Goal: Check status: Check status

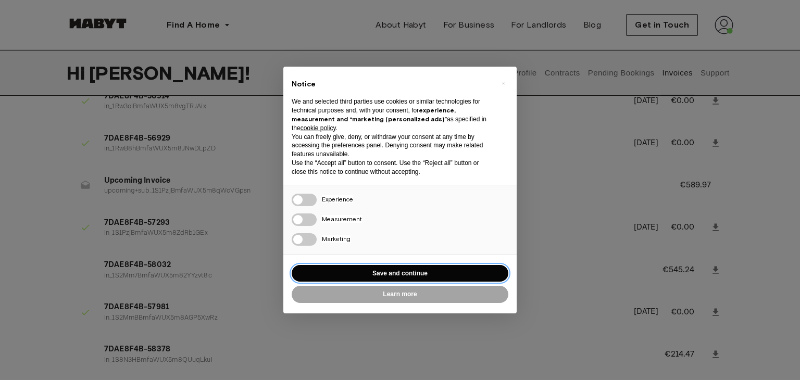
click at [436, 269] on button "Save and continue" at bounding box center [400, 273] width 217 height 17
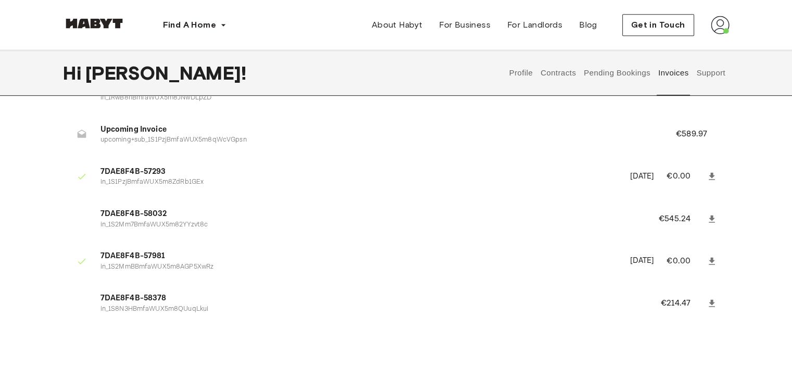
scroll to position [489, 0]
click at [153, 309] on p "in_1S8N3HBmfaWUX5m8QUuqLkui" at bounding box center [367, 309] width 535 height 10
click at [611, 75] on button "Pending Bookings" at bounding box center [616, 73] width 69 height 46
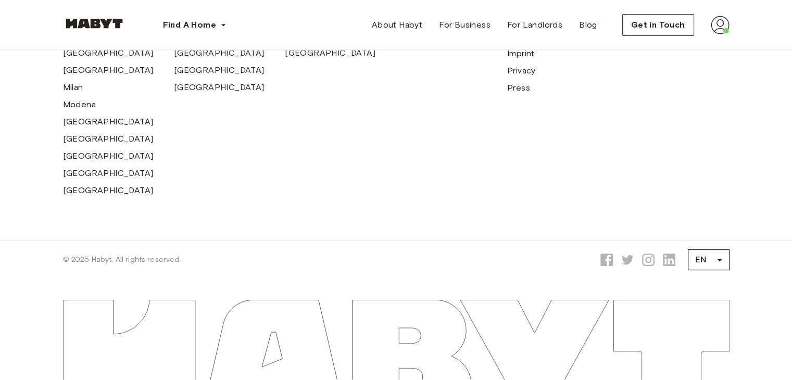
scroll to position [489, 0]
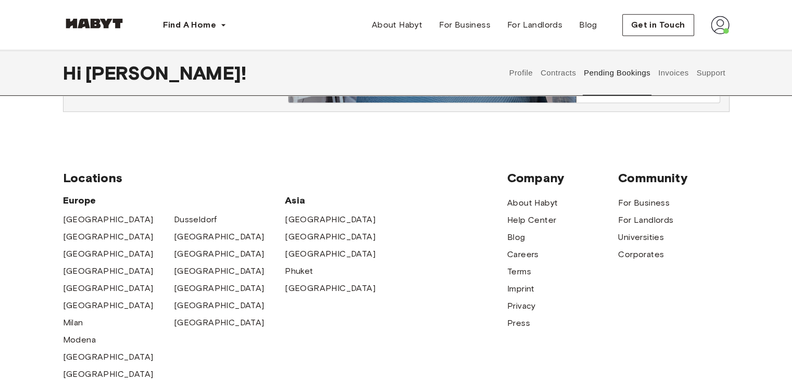
click at [668, 73] on button "Invoices" at bounding box center [672, 73] width 33 height 46
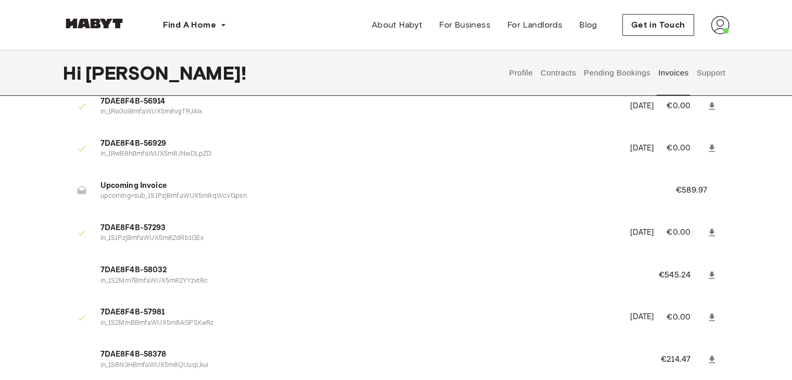
scroll to position [420, 0]
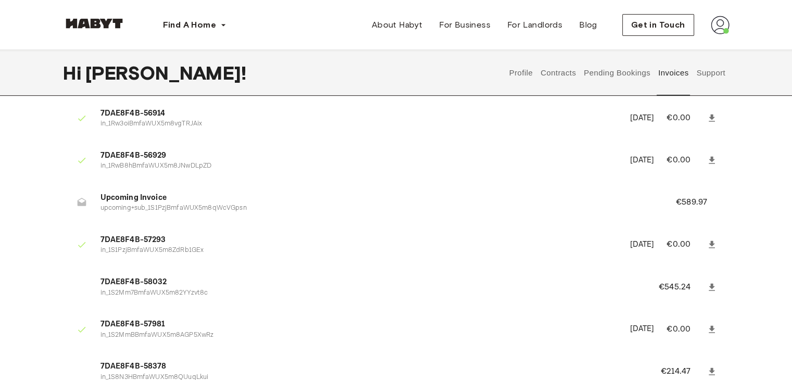
click at [668, 290] on p "€545.24" at bounding box center [681, 287] width 46 height 12
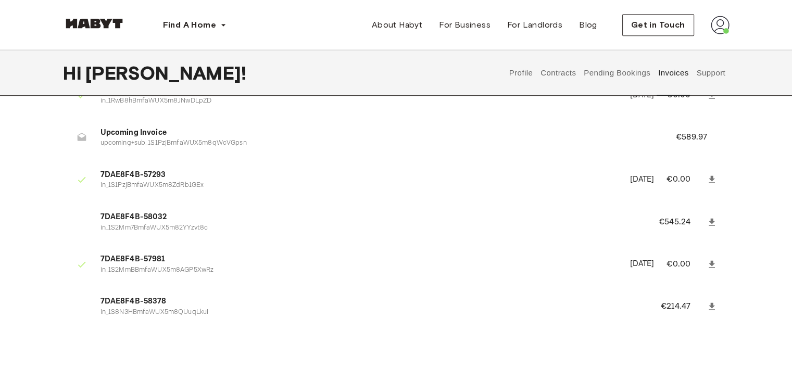
scroll to position [486, 0]
click at [714, 305] on icon at bounding box center [711, 305] width 10 height 10
click at [704, 219] on link at bounding box center [711, 221] width 19 height 19
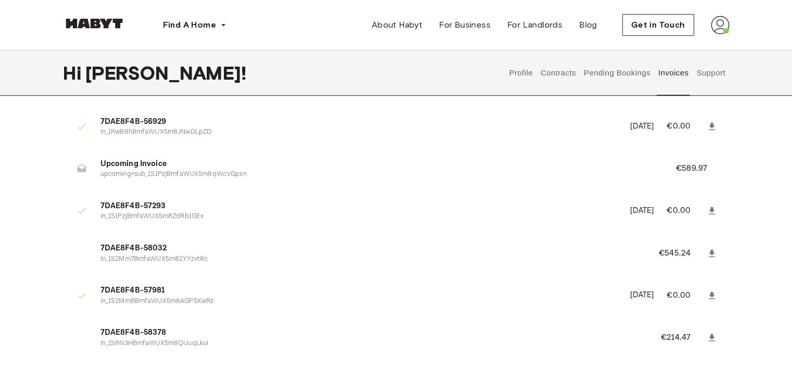
click at [450, 229] on ul "0BB40476-15651 in_1Pne0HHDgMiG1JDoLmaSnNjc [DATE] €150.00 7DAE8F4B-43558 in_1Pn…" at bounding box center [396, 23] width 666 height 683
